Goal: Transaction & Acquisition: Purchase product/service

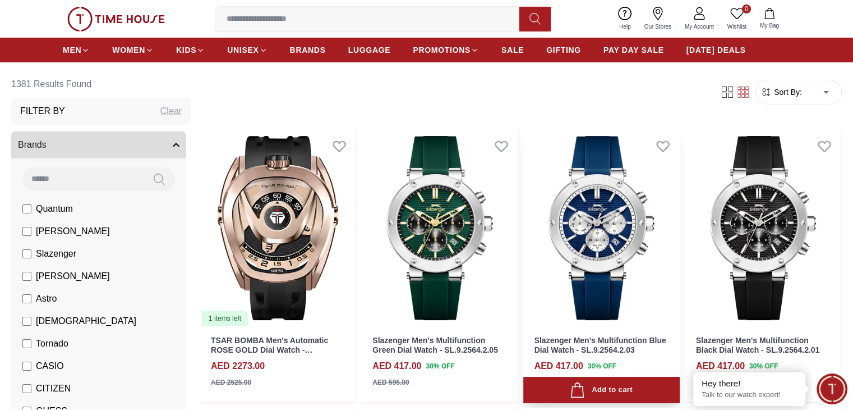
scroll to position [112, 0]
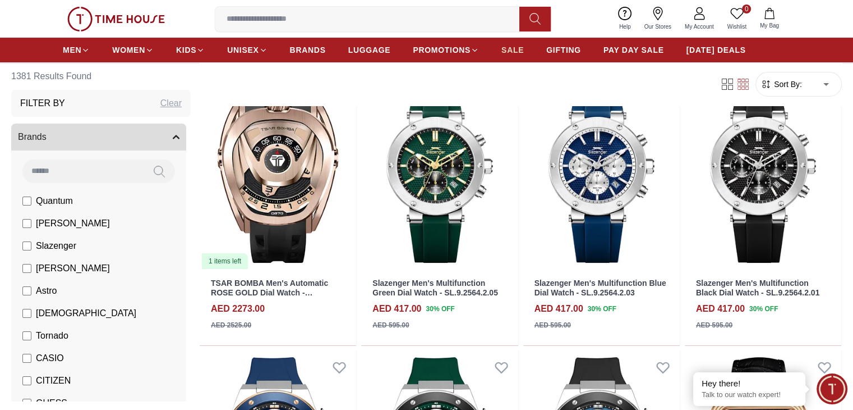
click at [516, 45] on link "SALE" at bounding box center [513, 50] width 22 height 20
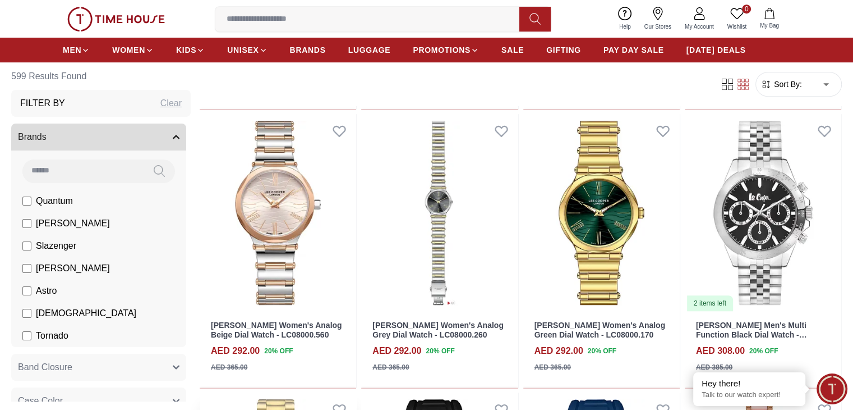
scroll to position [673, 0]
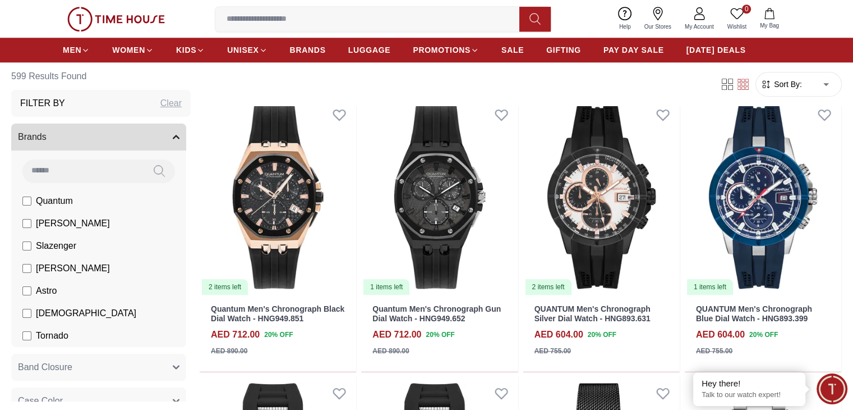
scroll to position [1178, 0]
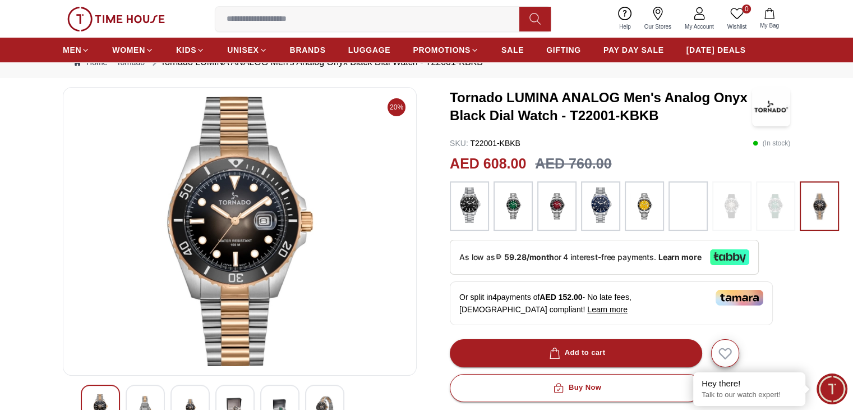
scroll to position [56, 0]
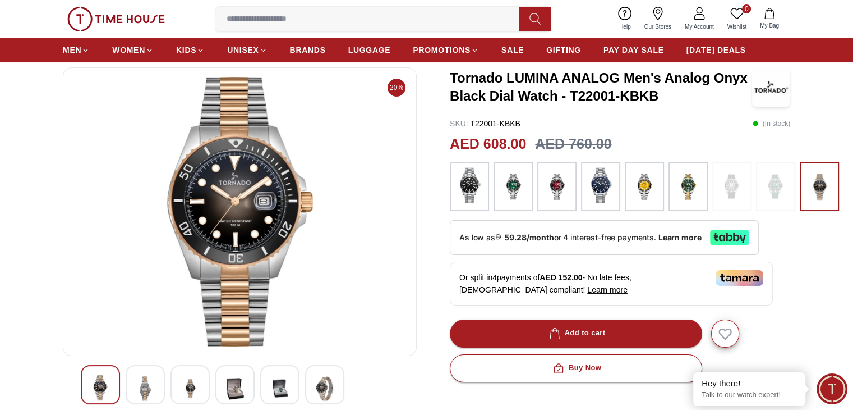
click at [557, 205] on img at bounding box center [557, 186] width 28 height 38
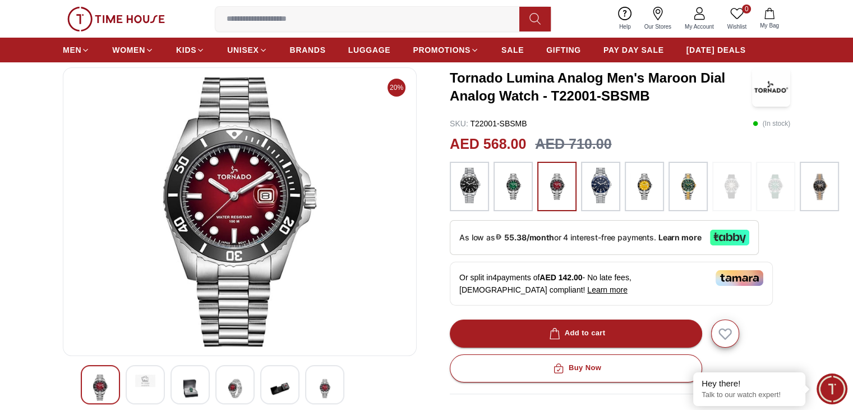
click at [527, 182] on div at bounding box center [513, 186] width 39 height 49
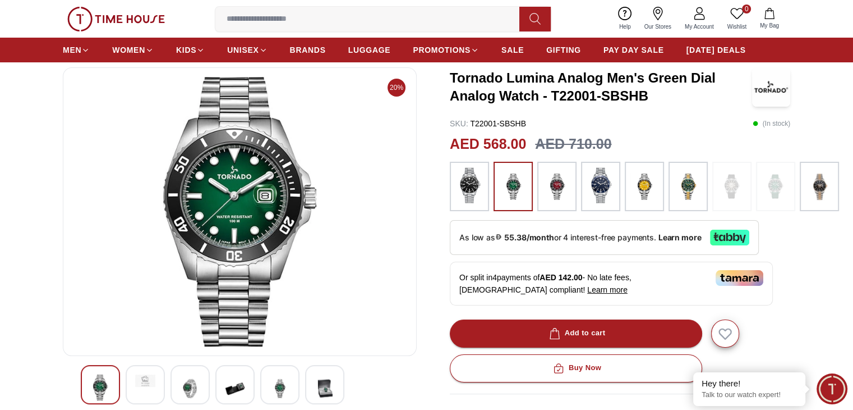
click at [812, 189] on img at bounding box center [820, 186] width 28 height 38
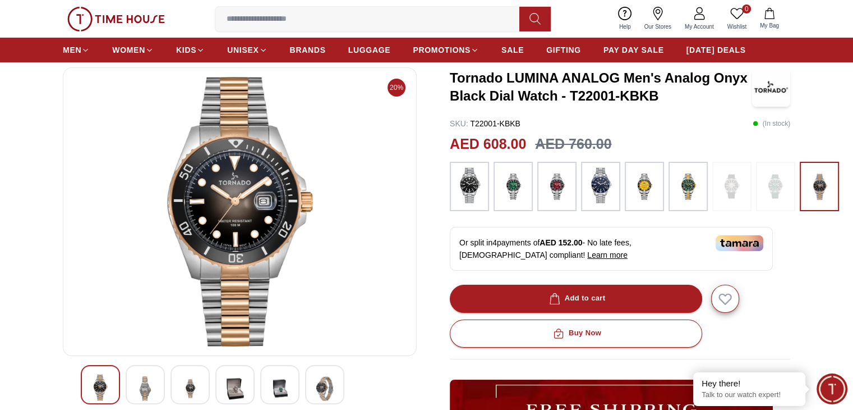
click at [252, 200] on img at bounding box center [239, 211] width 335 height 269
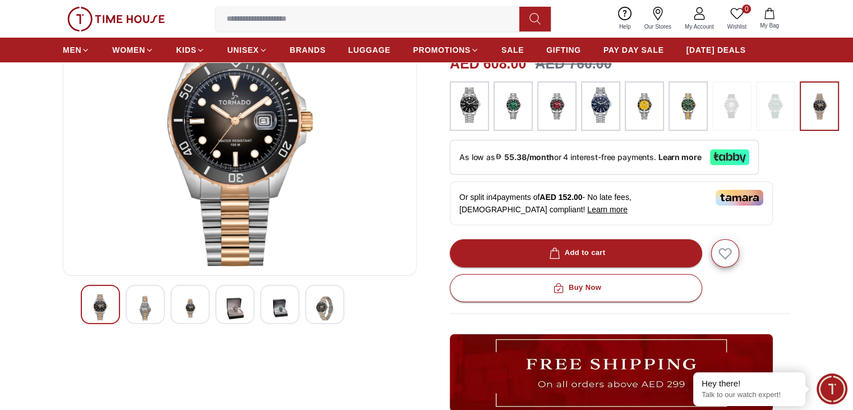
scroll to position [168, 0]
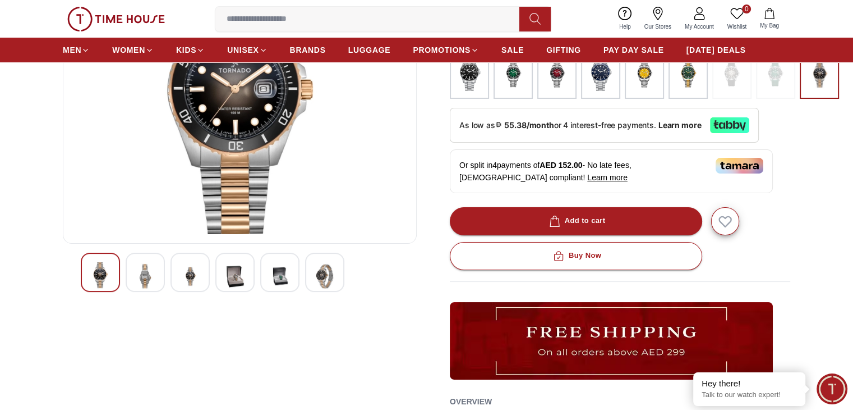
click at [280, 283] on img at bounding box center [280, 275] width 20 height 27
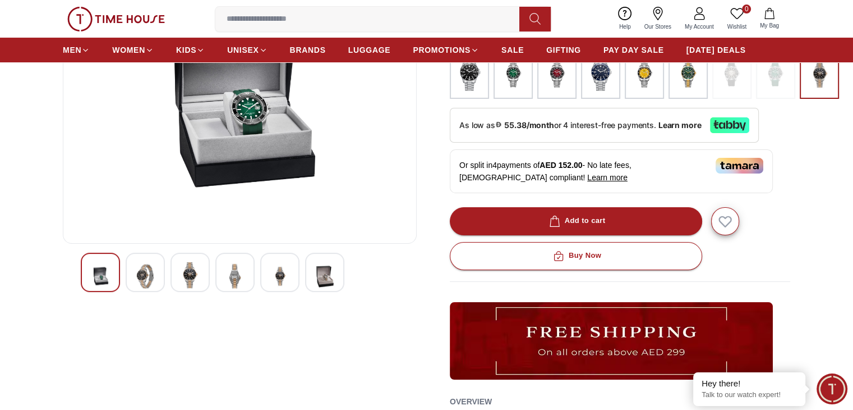
click at [247, 285] on div at bounding box center [234, 271] width 39 height 39
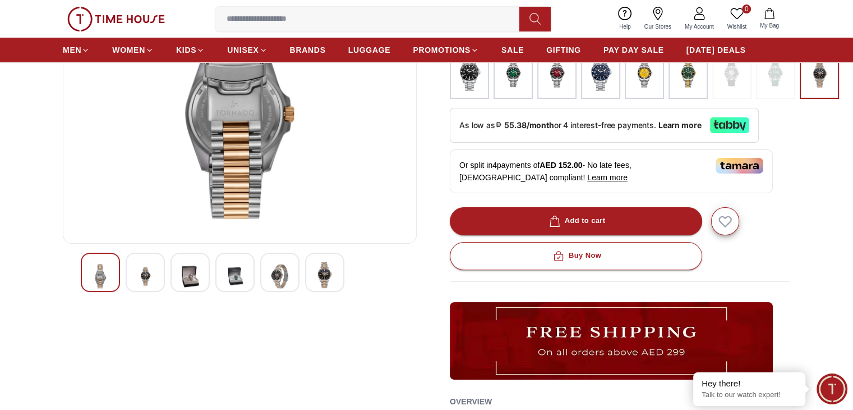
click at [187, 277] on img at bounding box center [190, 275] width 20 height 27
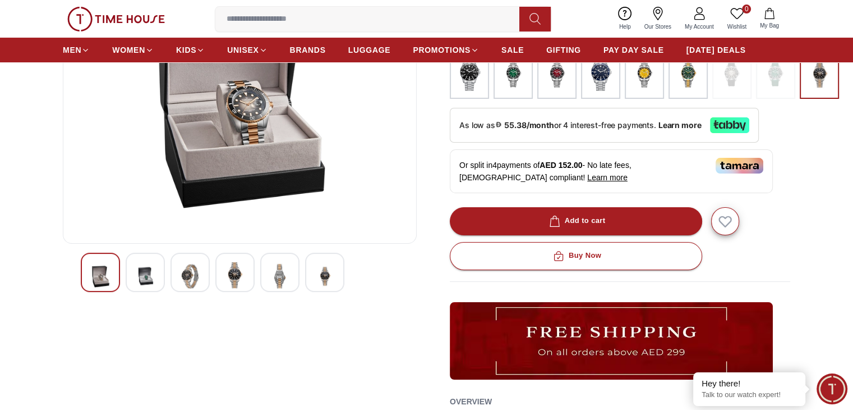
click at [144, 275] on img at bounding box center [145, 275] width 20 height 27
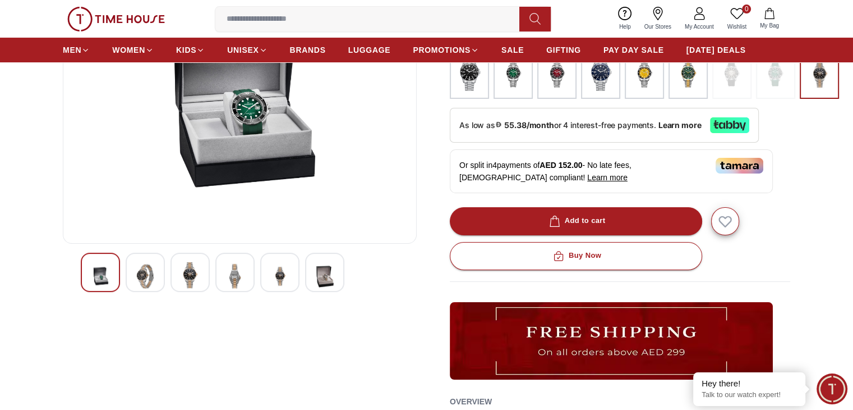
click at [99, 273] on img at bounding box center [100, 275] width 20 height 27
click at [617, 54] on span "PAY DAY SALE" at bounding box center [634, 49] width 61 height 11
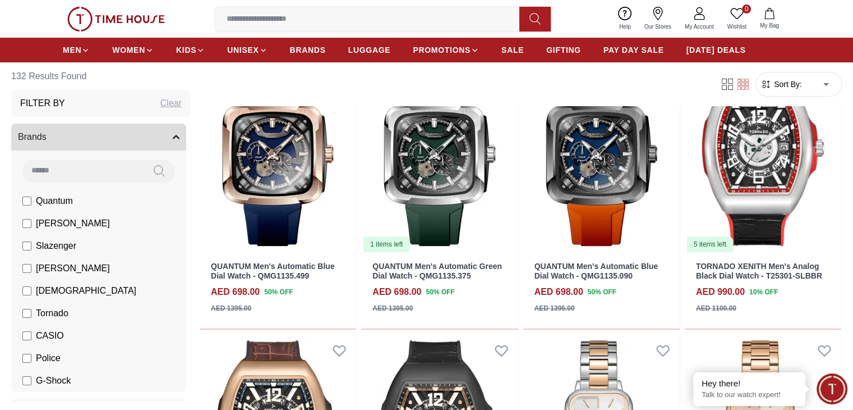
scroll to position [505, 0]
